Goal: Task Accomplishment & Management: Manage account settings

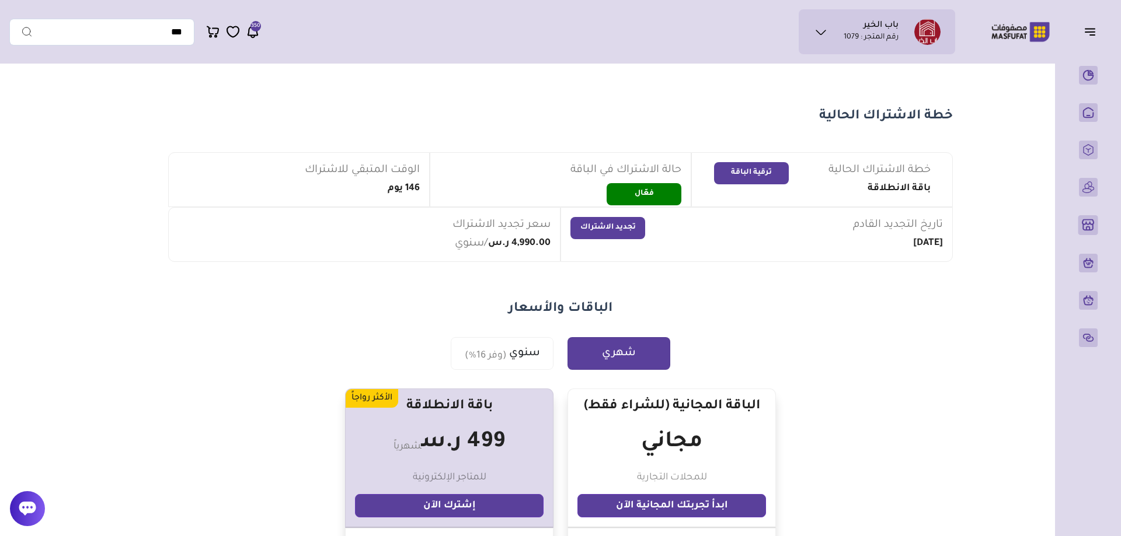
click at [47, 145] on main "خطة الاشتراك الحالية خطة الاشتراك الحالية باقة الانطلاقة ترقية الباقة حالة الاش…" at bounding box center [560, 542] width 1102 height 946
click at [871, 37] on p "رقم المتجر : 1079" at bounding box center [870, 38] width 55 height 12
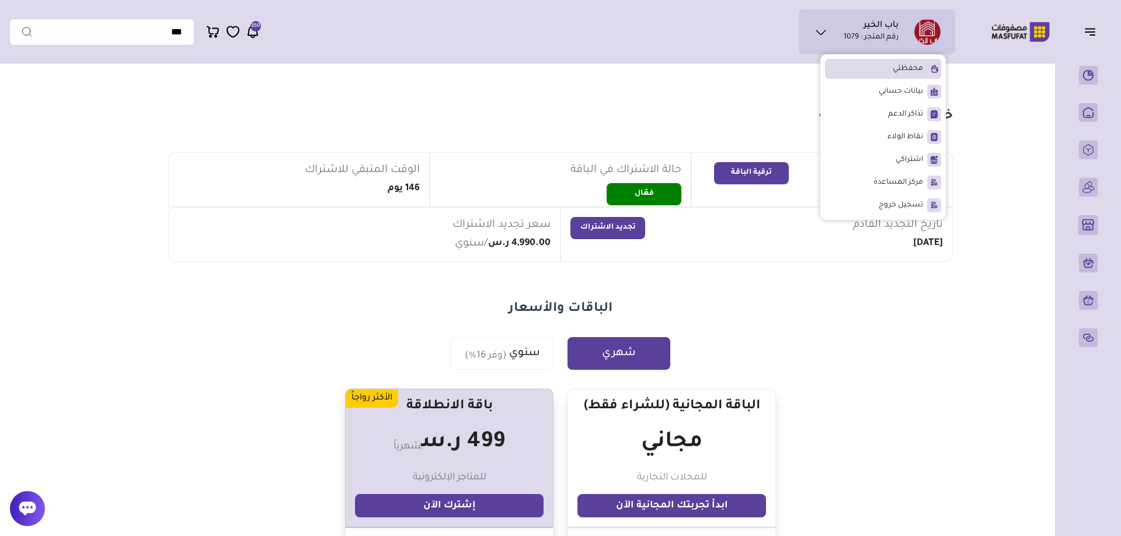
click at [901, 72] on span "محفظتي" at bounding box center [907, 69] width 30 height 12
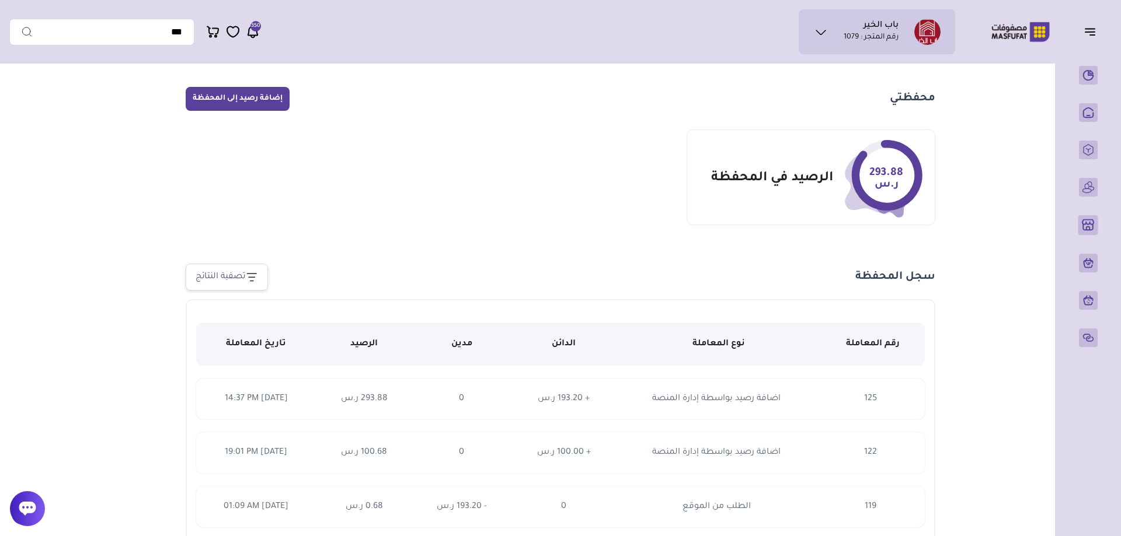
scroll to position [81, 0]
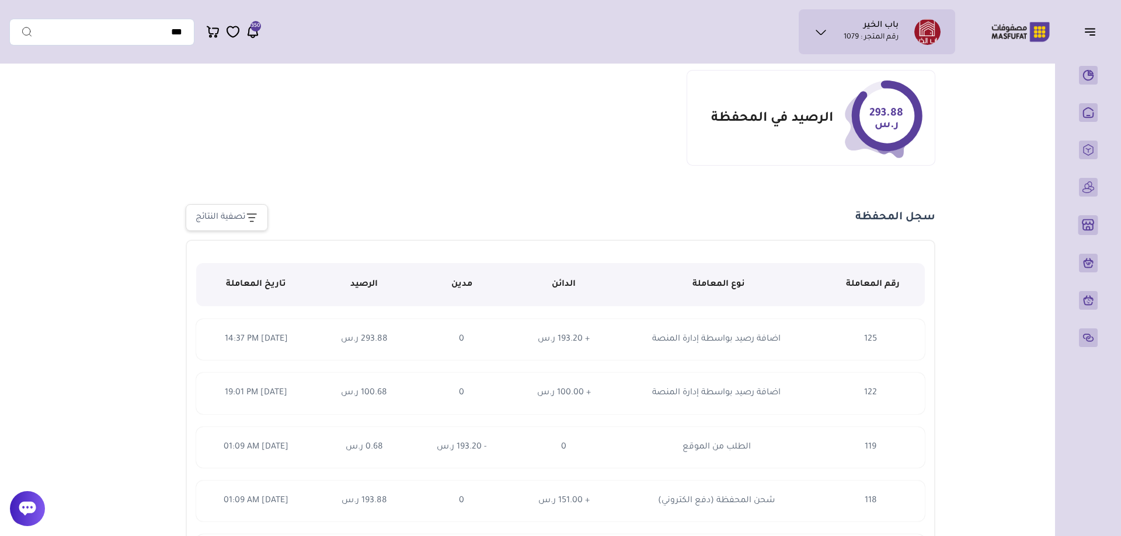
click at [605, 136] on section "293.88 ر.س الرصيد في المحفظة" at bounding box center [560, 118] width 749 height 96
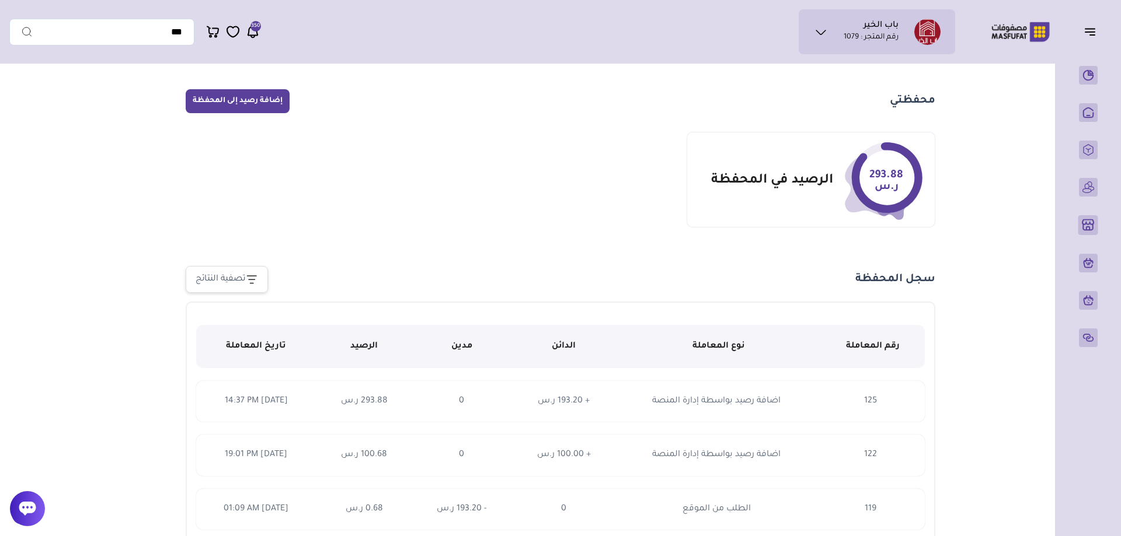
scroll to position [0, 0]
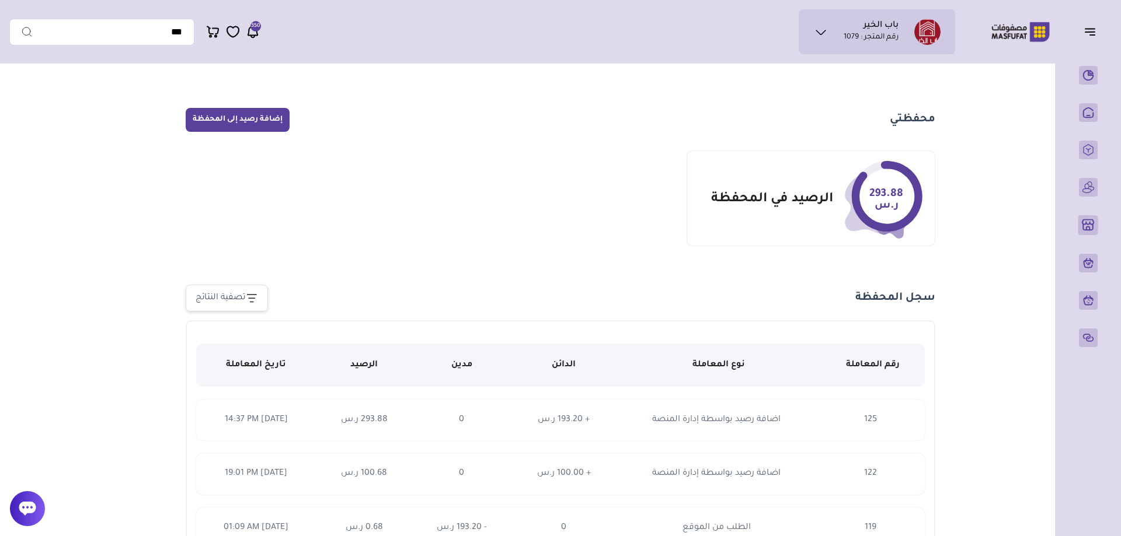
click at [37, 162] on main "أضف رصيد إلى المحفظة قم بإضافة الأموال من خلال بوابات الدفع الرقمية الآمنة طرق …" at bounding box center [560, 410] width 1102 height 682
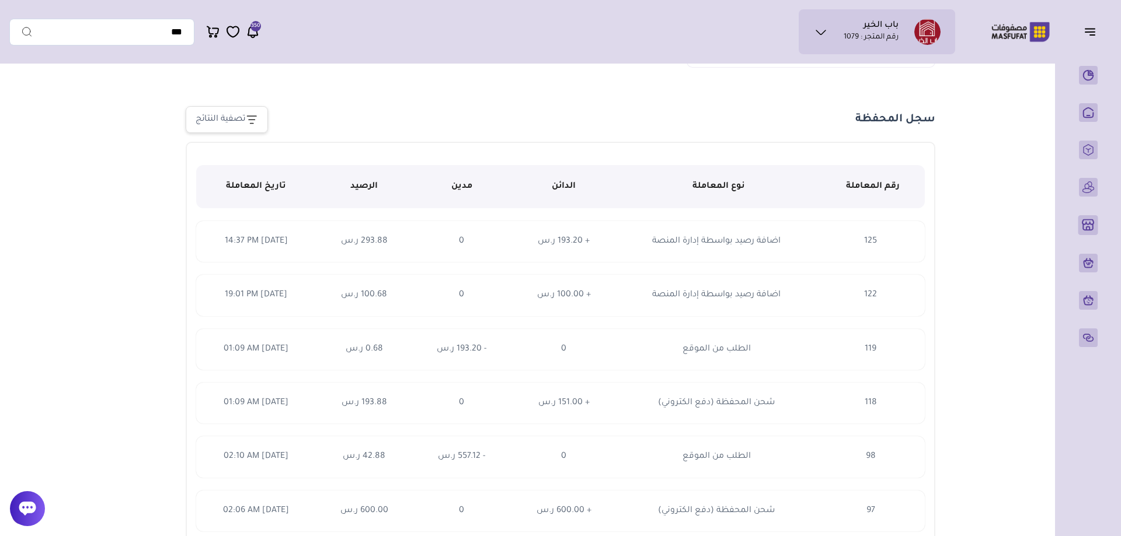
scroll to position [238, 0]
